Goal: Information Seeking & Learning: Learn about a topic

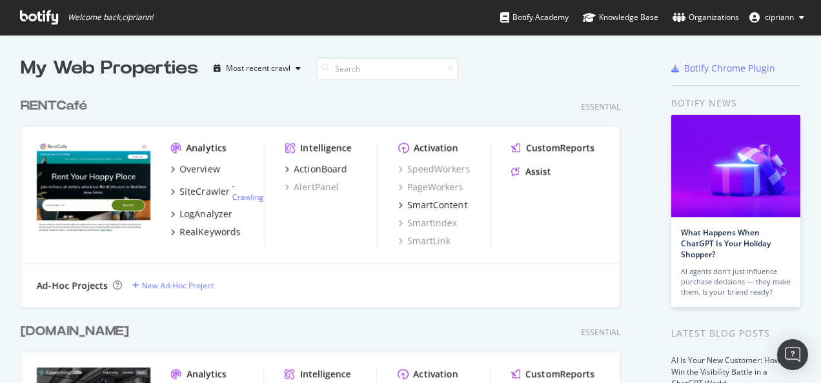
click at [57, 107] on div "RENTCafé" at bounding box center [54, 106] width 66 height 19
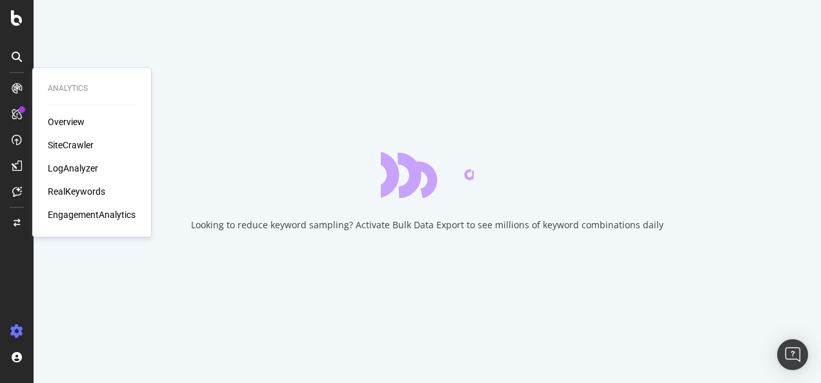
click at [83, 193] on div "RealKeywords" at bounding box center [76, 191] width 57 height 13
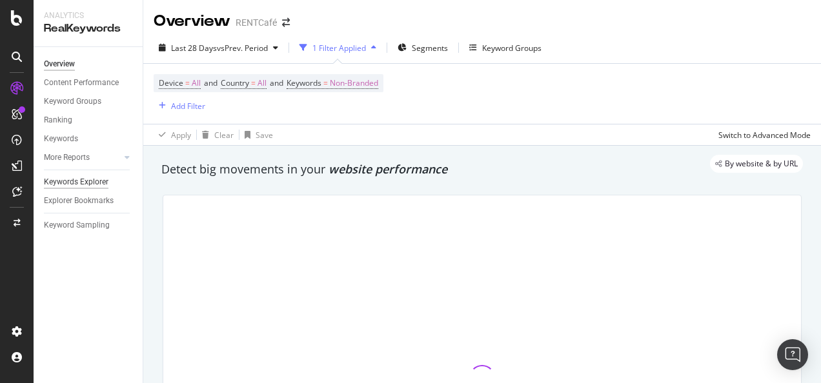
click at [84, 183] on div "Keywords Explorer" at bounding box center [76, 183] width 65 height 14
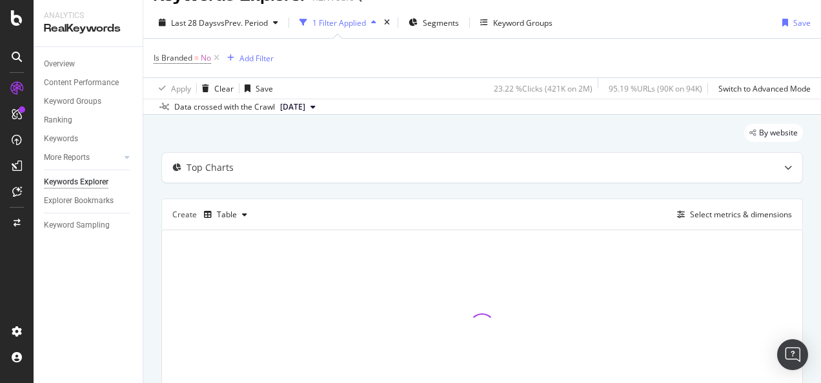
scroll to position [65, 0]
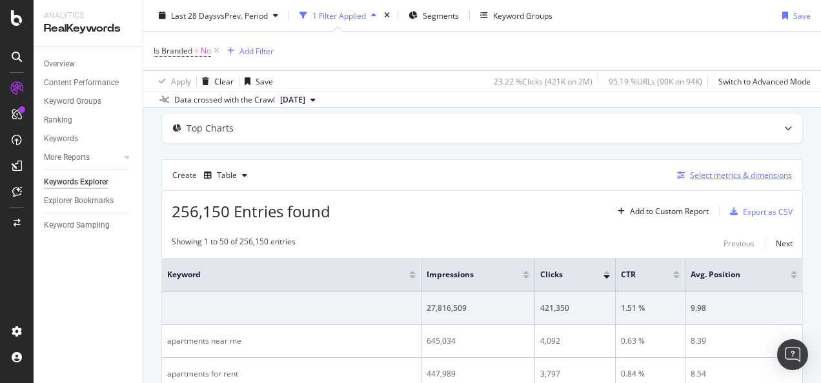
click at [765, 179] on div "Select metrics & dimensions" at bounding box center [741, 175] width 102 height 11
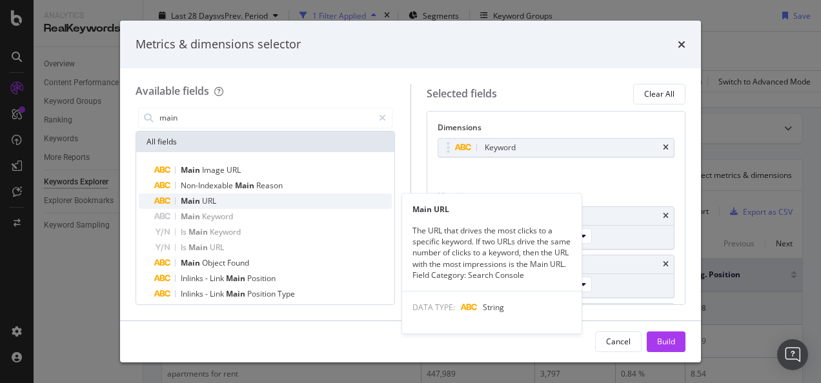
type input "main"
click at [234, 201] on div "Main URL" at bounding box center [273, 201] width 238 height 15
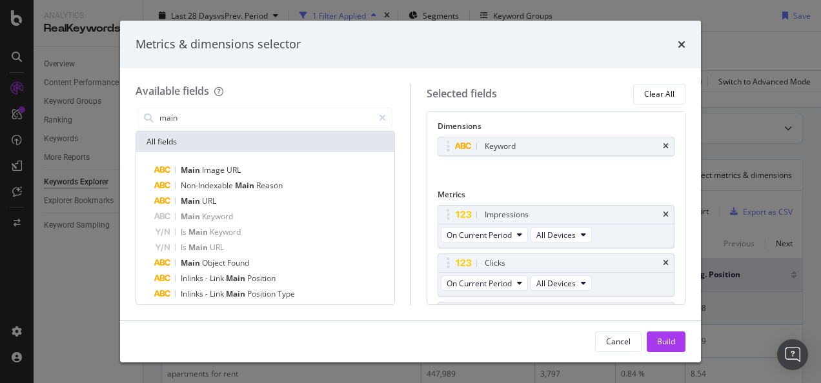
scroll to position [0, 0]
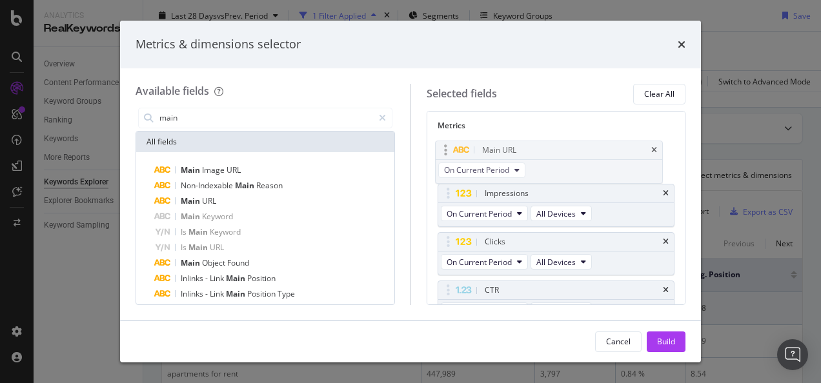
drag, startPoint x: 525, startPoint y: 226, endPoint x: 523, endPoint y: 147, distance: 78.8
click at [523, 147] on body "Analytics RealKeywords Overview Content Performance Keyword Groups Ranking Keyw…" at bounding box center [410, 191] width 821 height 383
click at [673, 347] on div "Build" at bounding box center [666, 341] width 18 height 19
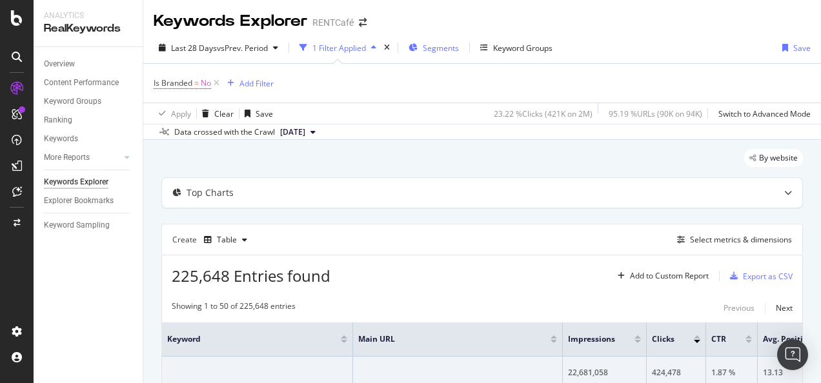
click at [428, 48] on span "Segments" at bounding box center [441, 48] width 36 height 11
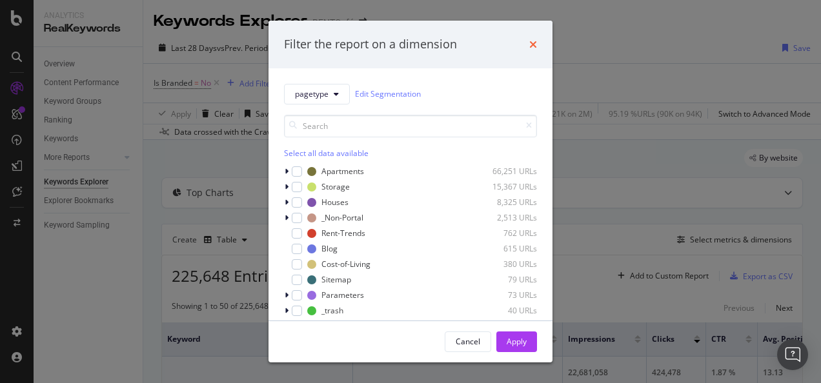
click at [533, 45] on icon "times" at bounding box center [533, 44] width 8 height 10
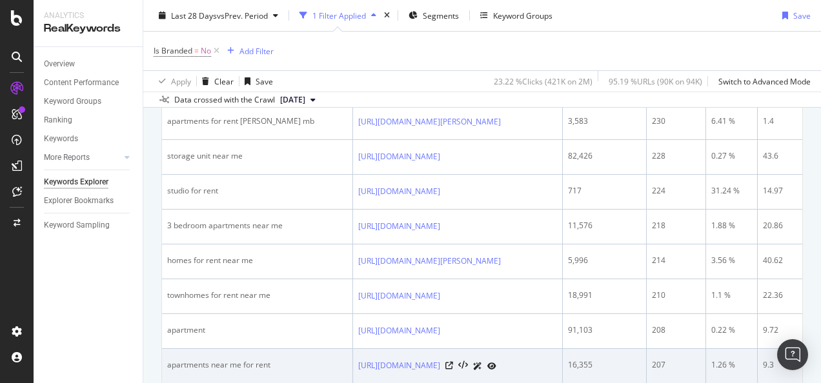
scroll to position [1980, 0]
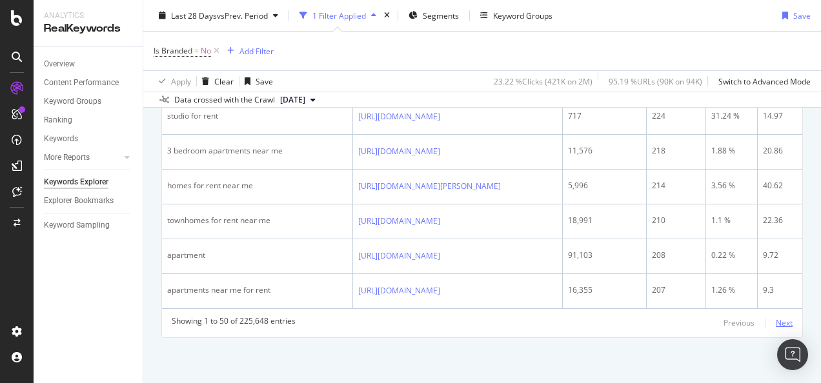
click at [782, 323] on div "Showing 1 to 50 of 225,648 entries Previous Next" at bounding box center [482, 323] width 640 height 15
click at [781, 321] on div "Next" at bounding box center [784, 323] width 17 height 11
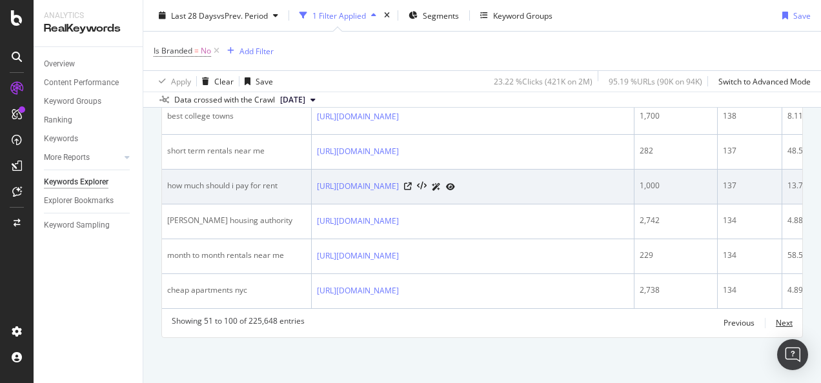
scroll to position [2127, 0]
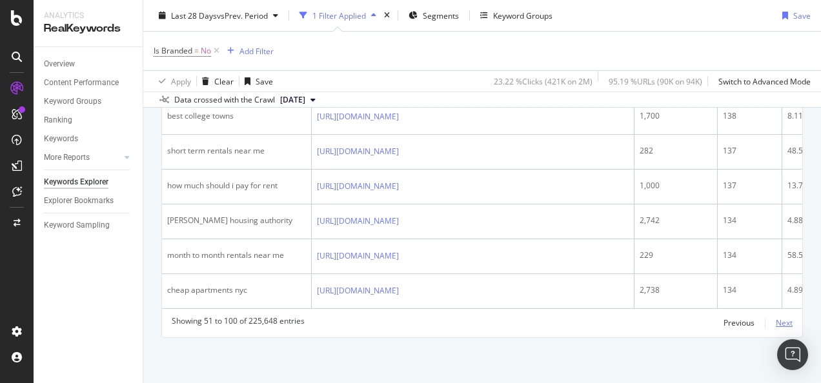
click at [776, 321] on div "Next" at bounding box center [784, 323] width 17 height 11
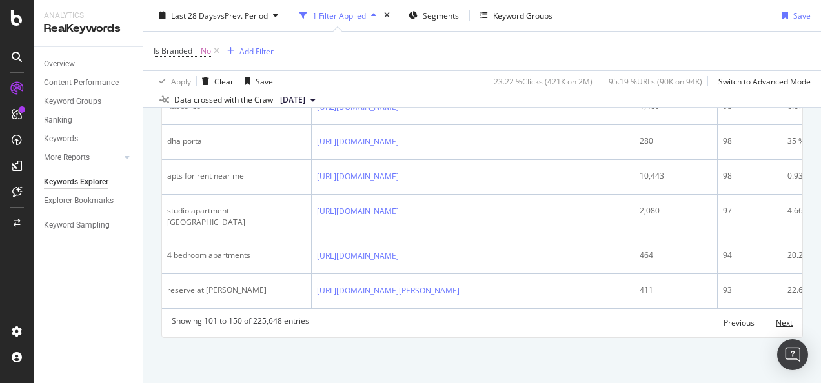
scroll to position [2114, 0]
click at [781, 323] on div "Next" at bounding box center [784, 323] width 17 height 11
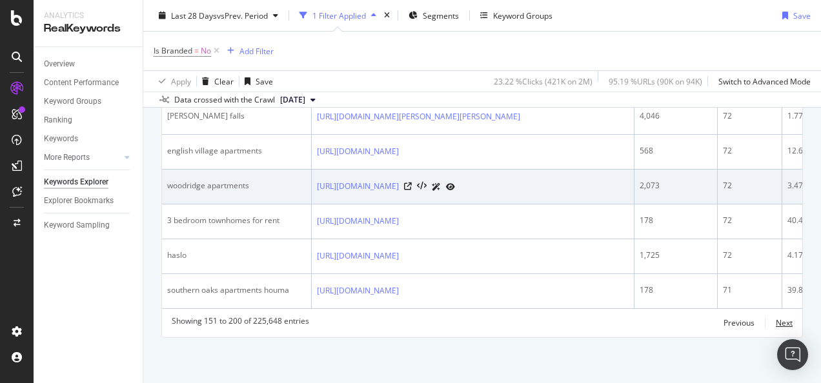
scroll to position [2161, 0]
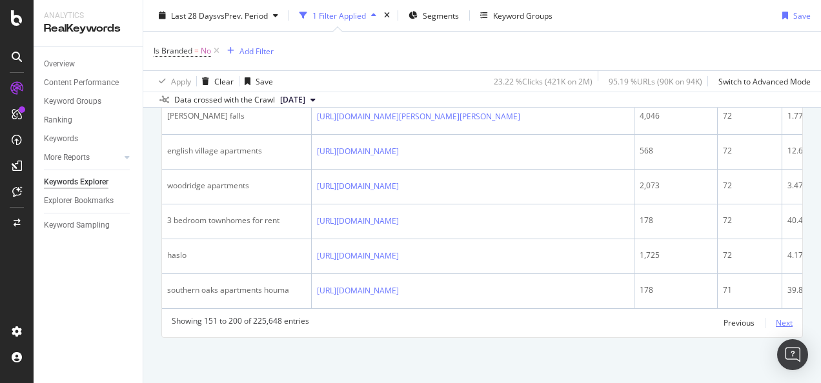
click at [780, 316] on div "Next" at bounding box center [784, 323] width 17 height 14
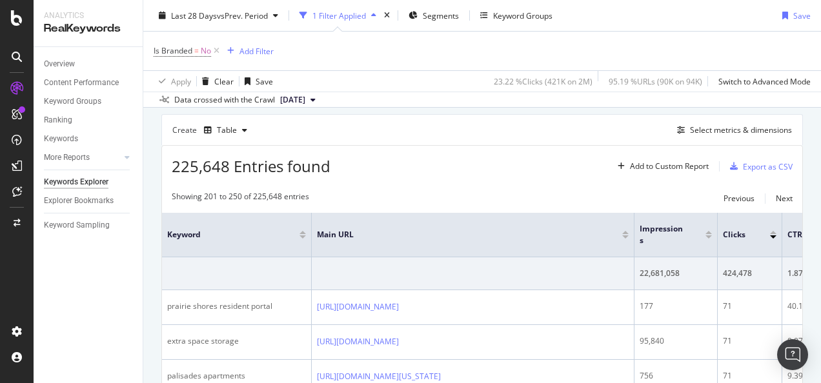
scroll to position [2122, 0]
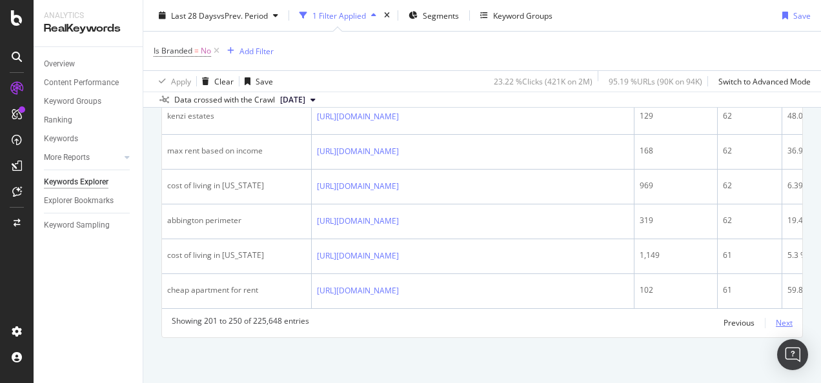
click at [776, 322] on div "Next" at bounding box center [784, 323] width 17 height 11
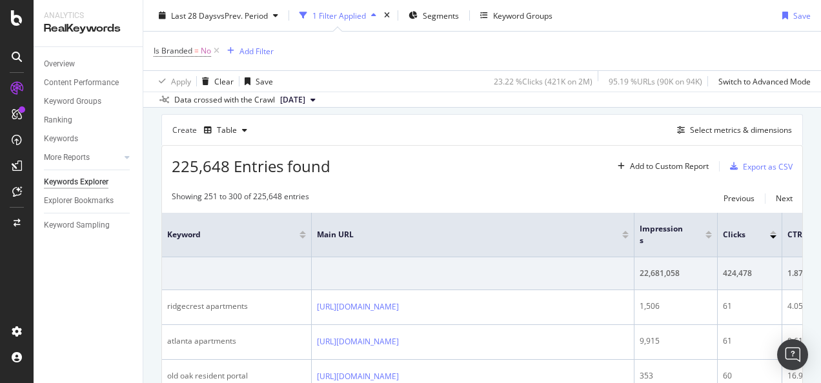
scroll to position [2161, 0]
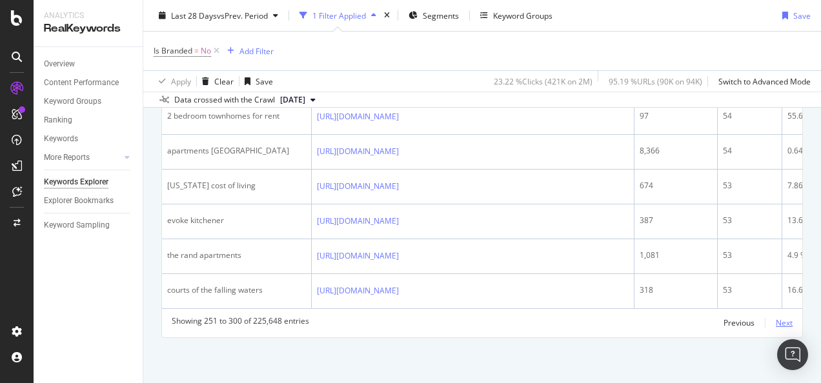
click at [776, 329] on div "Next" at bounding box center [784, 323] width 17 height 11
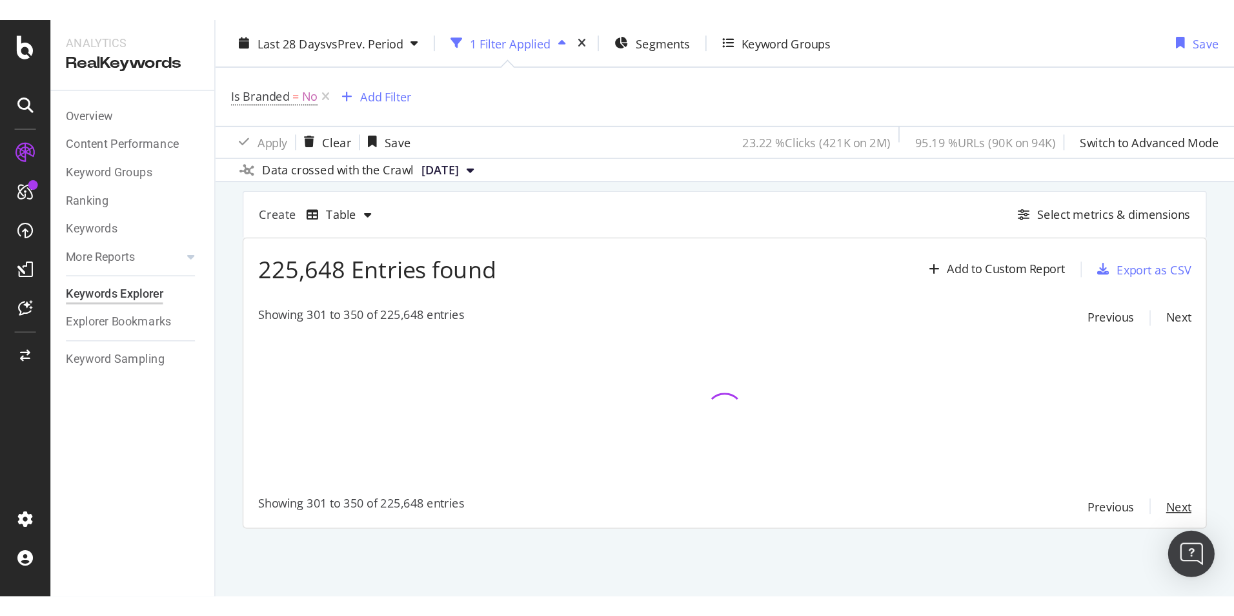
scroll to position [110, 0]
